Goal: Task Accomplishment & Management: Use online tool/utility

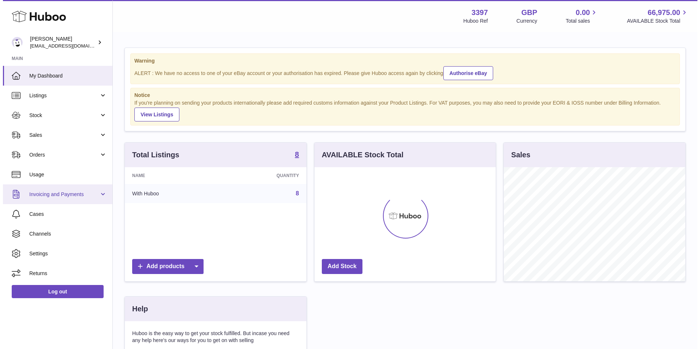
scroll to position [114, 181]
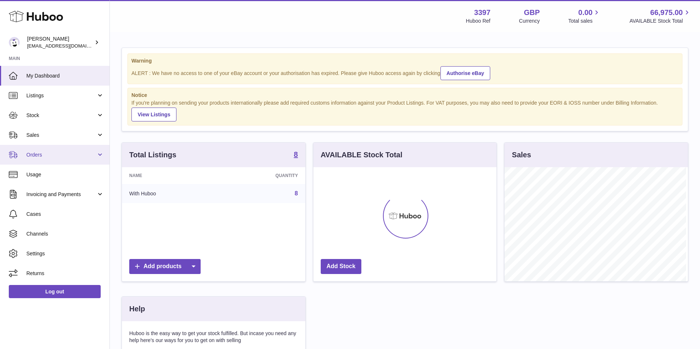
click at [43, 155] on span "Orders" at bounding box center [61, 154] width 70 height 7
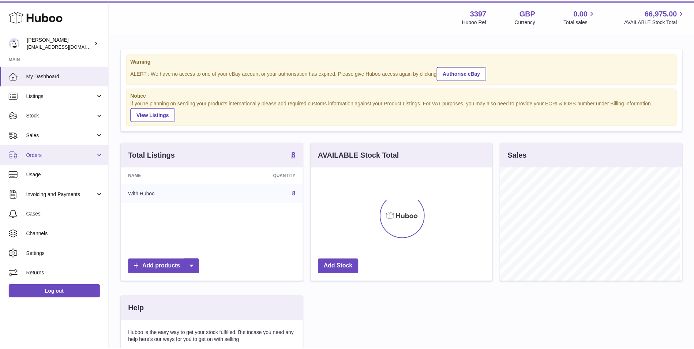
scroll to position [114, 183]
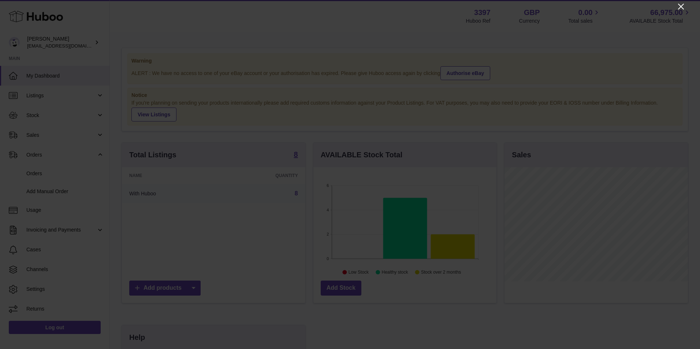
click at [681, 6] on icon "Close" at bounding box center [681, 7] width 6 height 6
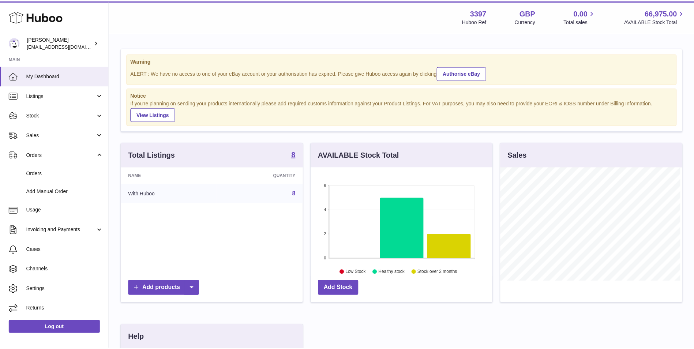
scroll to position [365758, 365691]
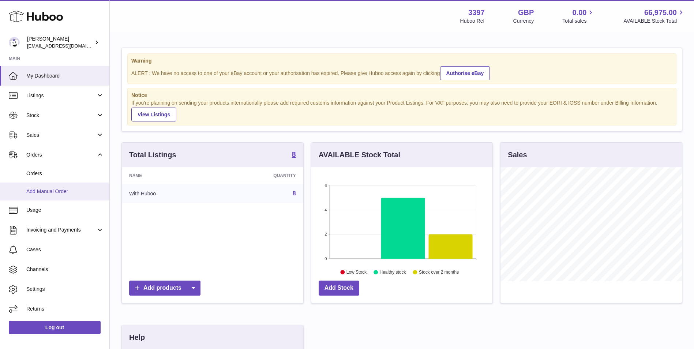
click at [45, 189] on span "Add Manual Order" at bounding box center [65, 191] width 78 height 7
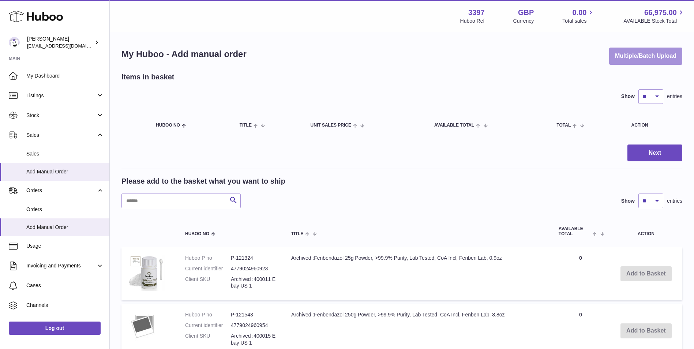
click at [649, 55] on button "Multiple/Batch Upload" at bounding box center [645, 56] width 73 height 17
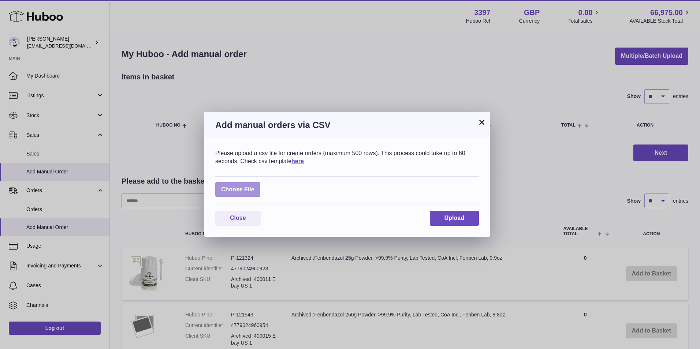
click at [232, 188] on label at bounding box center [237, 189] width 45 height 15
click at [254, 186] on input "file" at bounding box center [254, 186] width 0 height 0
type input "**********"
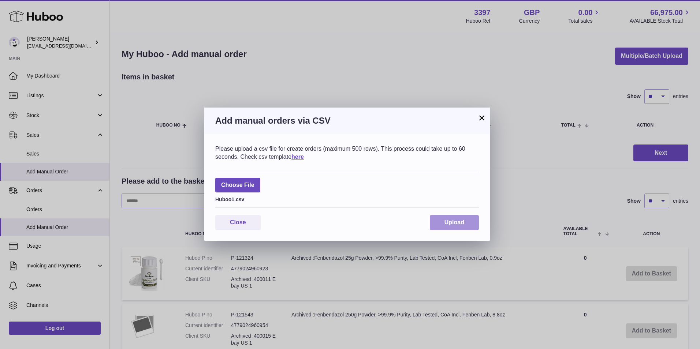
click at [469, 226] on button "Upload" at bounding box center [454, 222] width 49 height 15
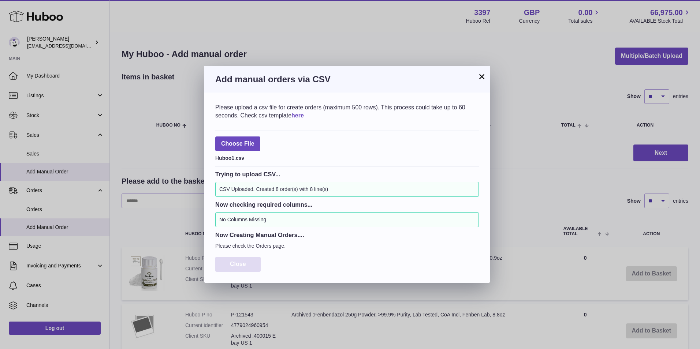
click at [240, 261] on span "Close" at bounding box center [238, 264] width 16 height 6
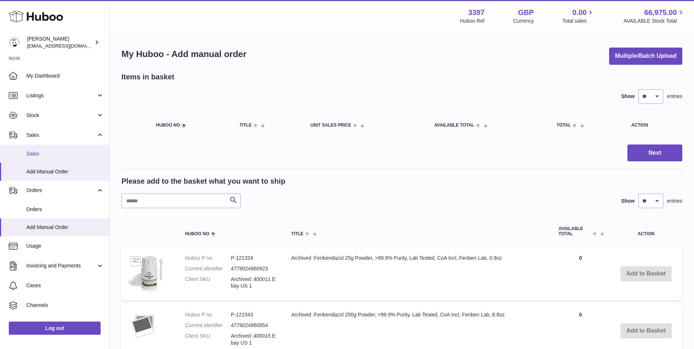
drag, startPoint x: 34, startPoint y: 151, endPoint x: 68, endPoint y: 153, distance: 34.1
click at [34, 151] on span "Sales" at bounding box center [65, 153] width 78 height 7
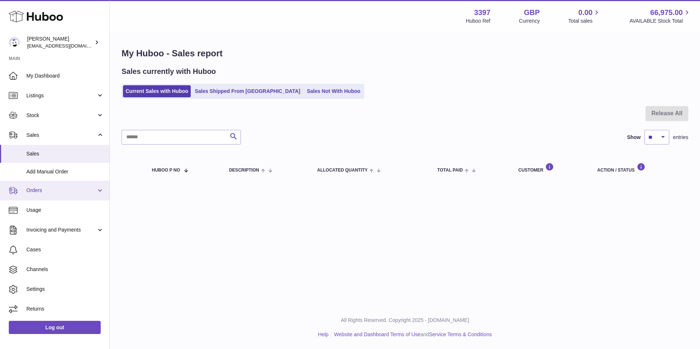
click at [23, 195] on link "Orders" at bounding box center [54, 191] width 109 height 20
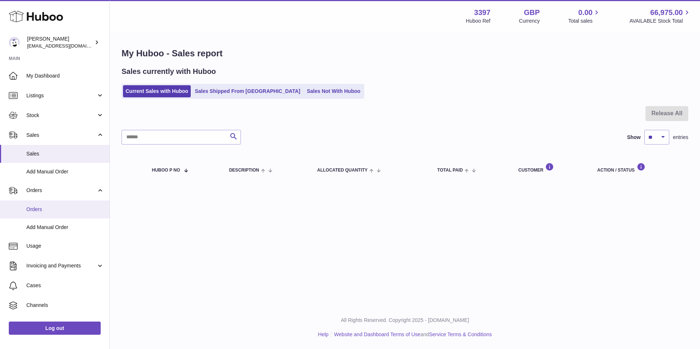
click at [35, 208] on span "Orders" at bounding box center [65, 209] width 78 height 7
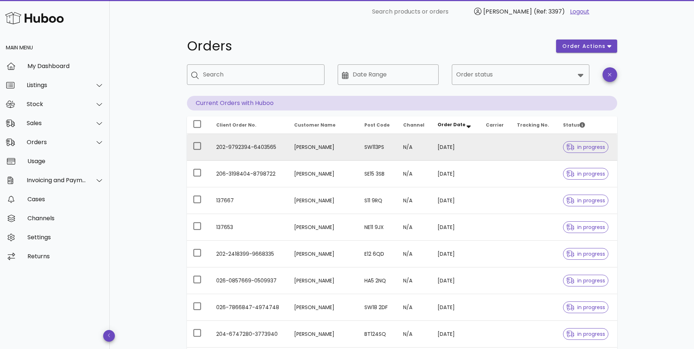
click at [264, 147] on td "202-9792394-6403565" at bounding box center [249, 147] width 78 height 27
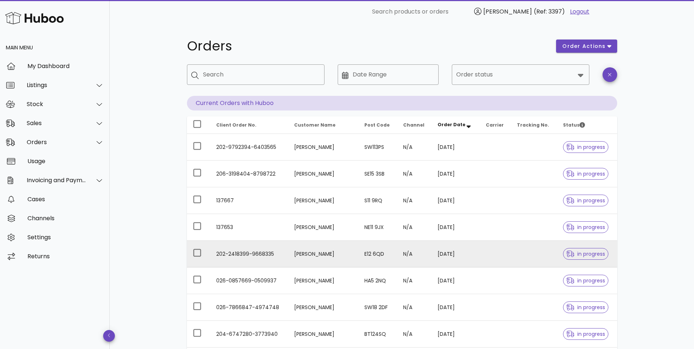
click at [229, 249] on td "202-2418399-9668335" at bounding box center [249, 254] width 78 height 27
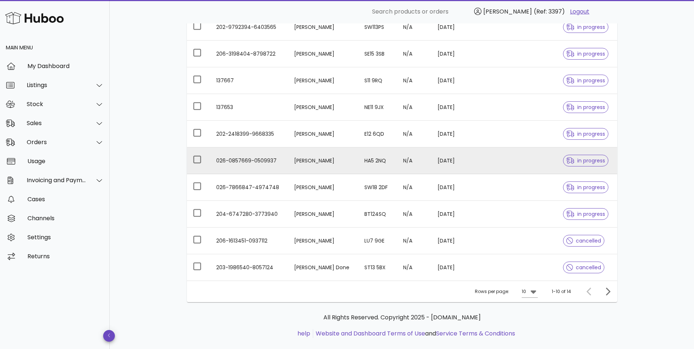
scroll to position [132, 0]
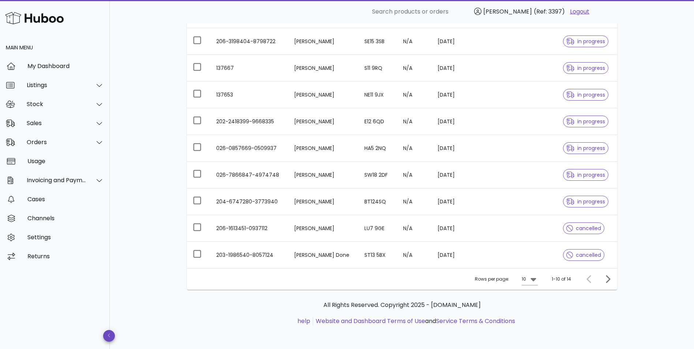
click at [261, 259] on td "203-1986540-8057124" at bounding box center [249, 255] width 78 height 26
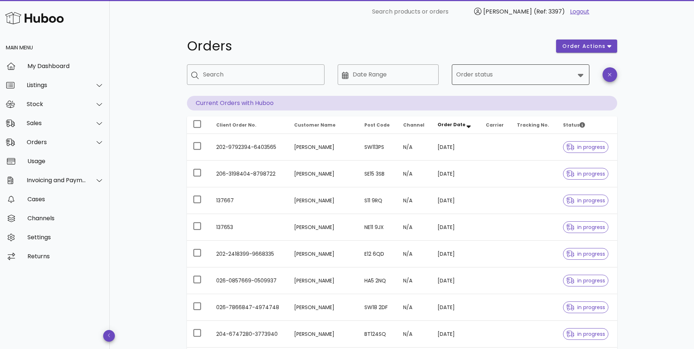
click at [497, 75] on input "Order status" at bounding box center [515, 75] width 119 height 12
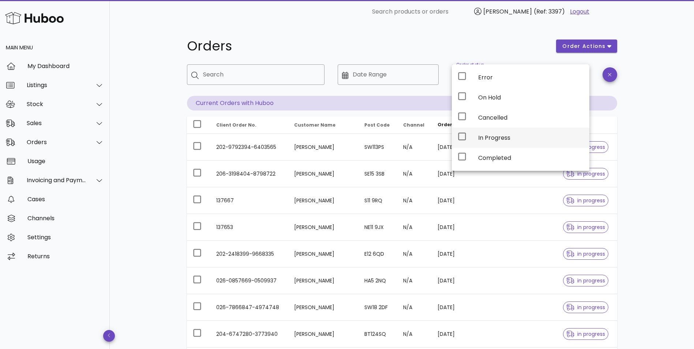
click at [488, 137] on div "In Progress" at bounding box center [530, 137] width 105 height 7
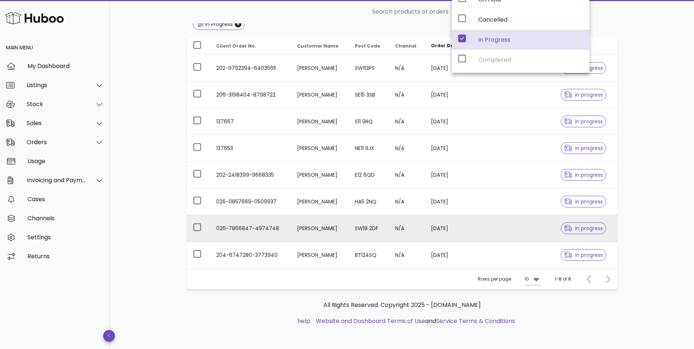
scroll to position [98, 0]
